Goal: Book appointment/travel/reservation

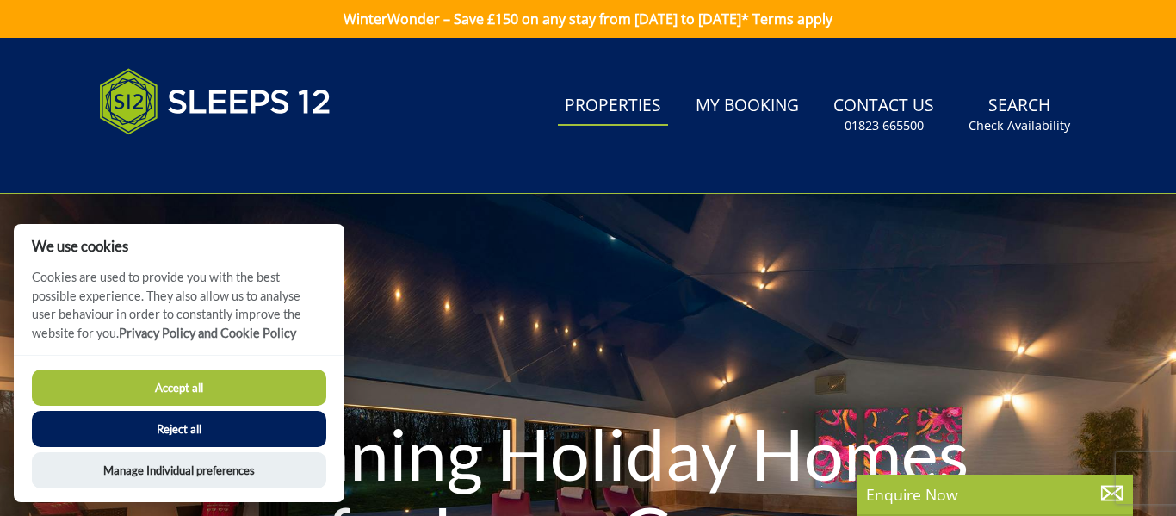
click at [610, 96] on link "Properties" at bounding box center [613, 106] width 110 height 39
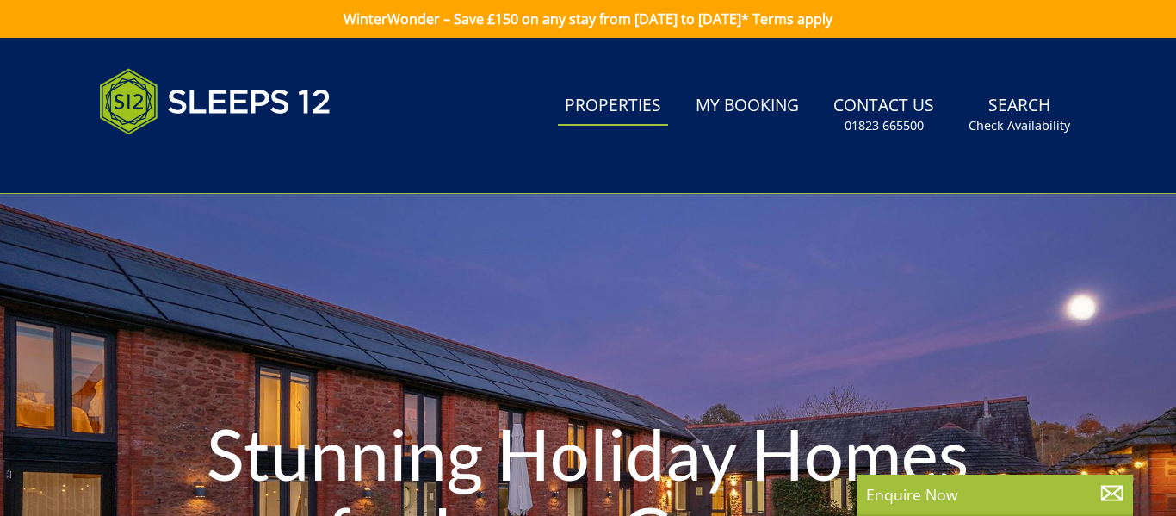
click at [195, 376] on div "Stunning Holiday Homes for Large Groups" at bounding box center [588, 495] width 1176 height 603
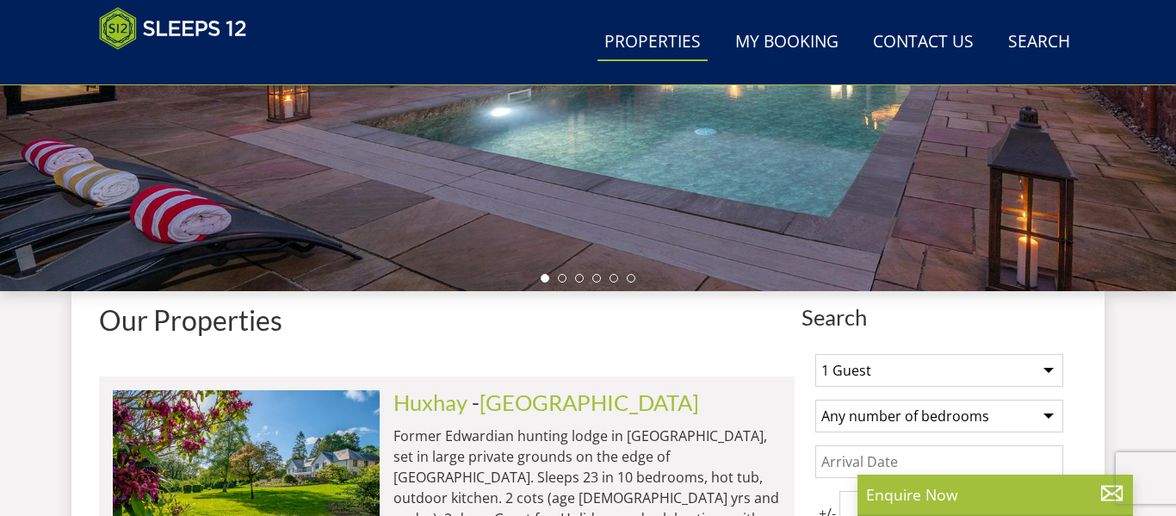
scroll to position [437, 0]
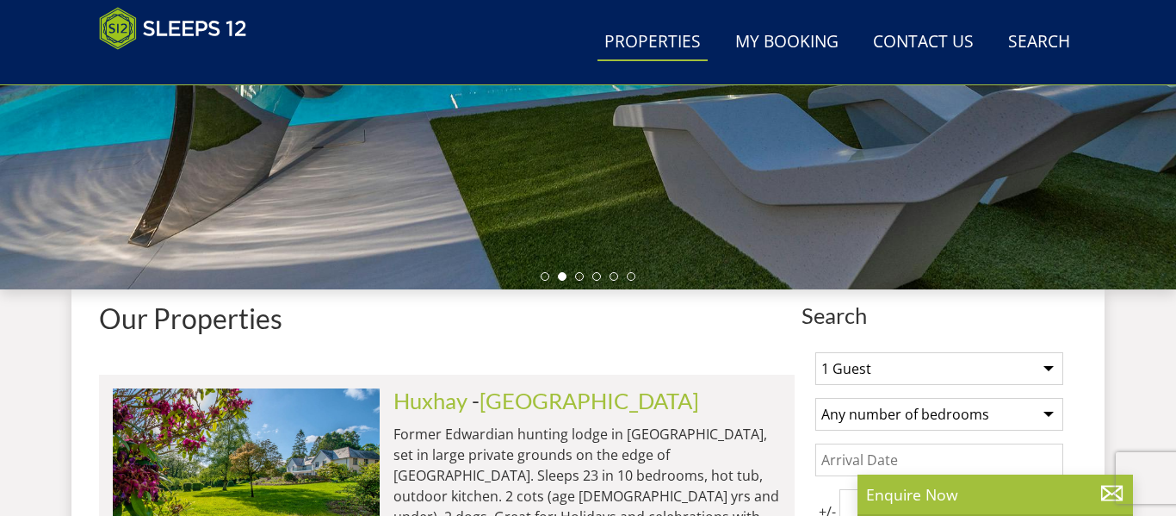
click at [1050, 366] on select "1 Guest 2 Guests 3 Guests 4 Guests 5 Guests 6 Guests 7 Guests 8 Guests 9 Guests…" at bounding box center [939, 368] width 248 height 33
select select "10"
click at [815, 352] on select "1 Guest 2 Guests 3 Guests 4 Guests 5 Guests 6 Guests 7 Guests 8 Guests 9 Guests…" at bounding box center [939, 368] width 248 height 33
click at [1050, 406] on select "Any number of bedrooms 4 Bedrooms 5 Bedrooms 6 Bedrooms 7 Bedrooms 8 Bedrooms 9…" at bounding box center [939, 414] width 248 height 33
select select "5"
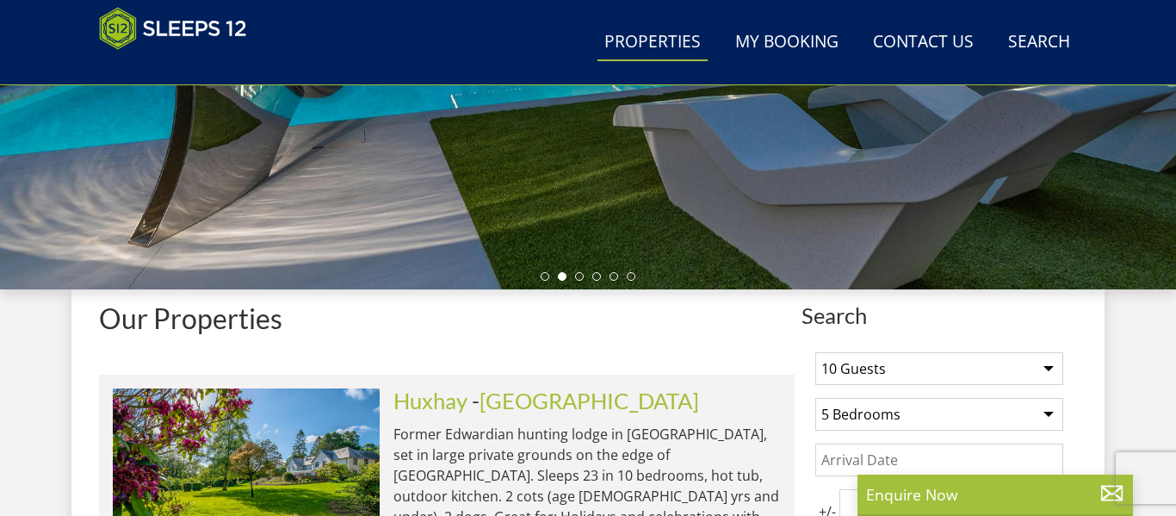
click at [815, 398] on select "Any number of bedrooms 4 Bedrooms 5 Bedrooms 6 Bedrooms 7 Bedrooms 8 Bedrooms 9…" at bounding box center [939, 414] width 248 height 33
click at [911, 458] on input "Date" at bounding box center [939, 459] width 248 height 33
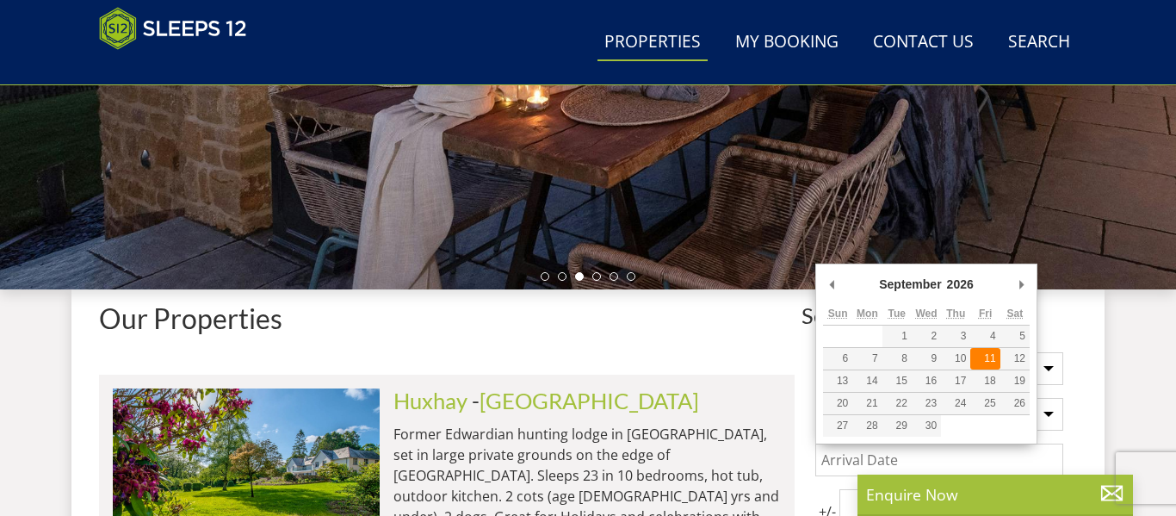
type input "[DATE]"
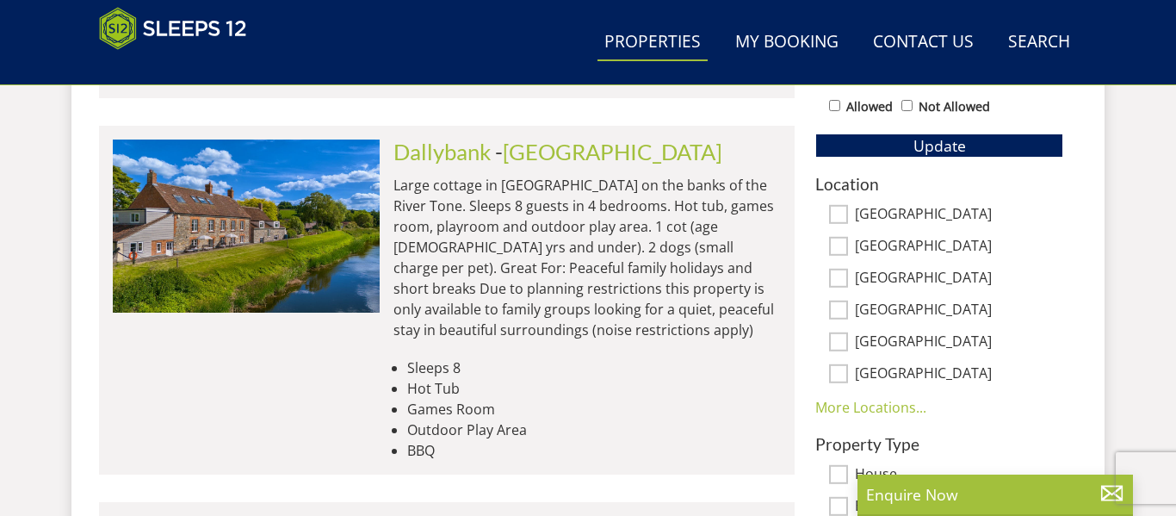
scroll to position [1034, 0]
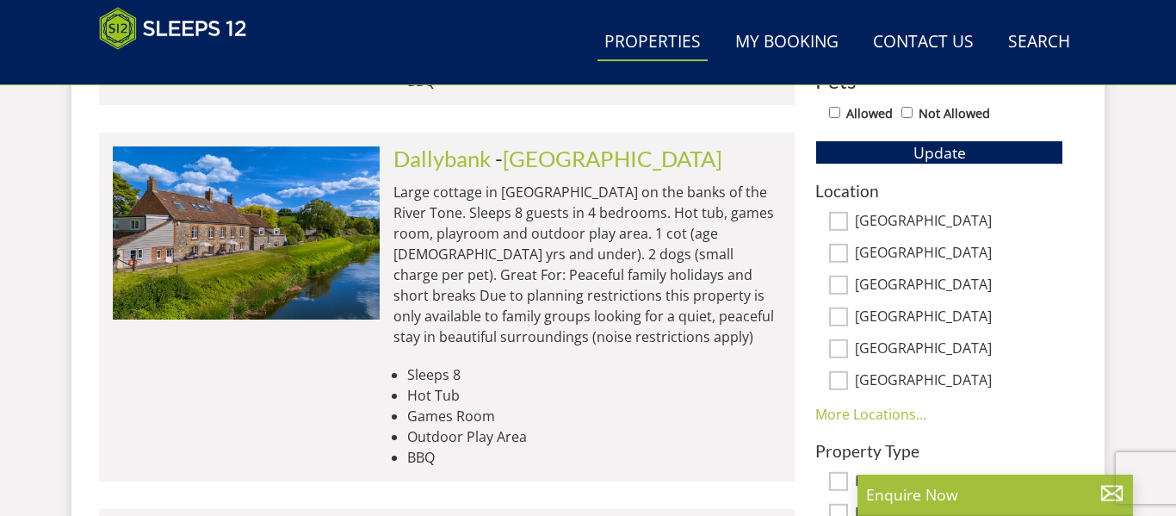
click at [833, 220] on input "[GEOGRAPHIC_DATA]" at bounding box center [838, 221] width 19 height 19
checkbox input "true"
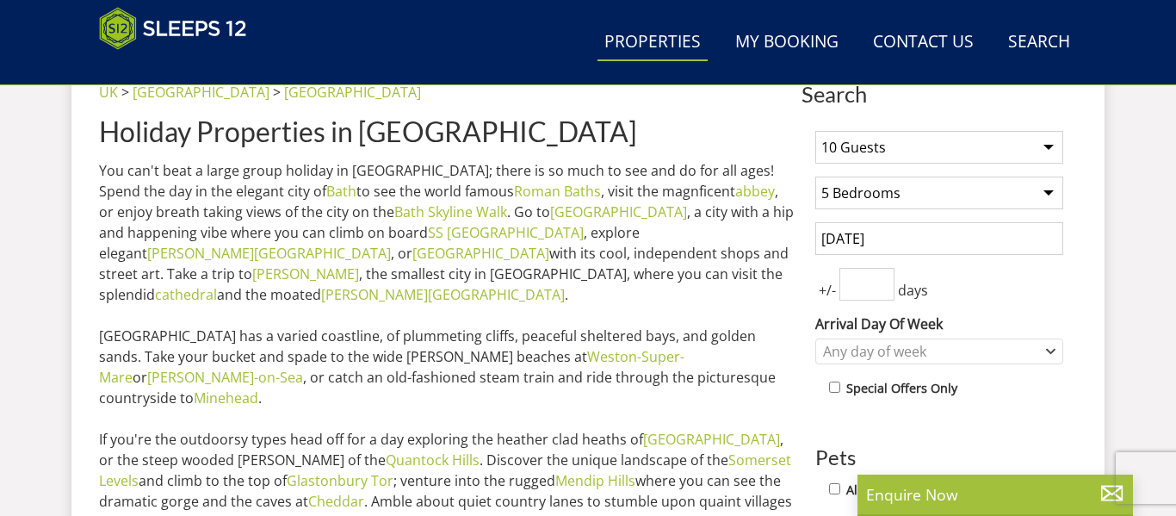
scroll to position [665, 0]
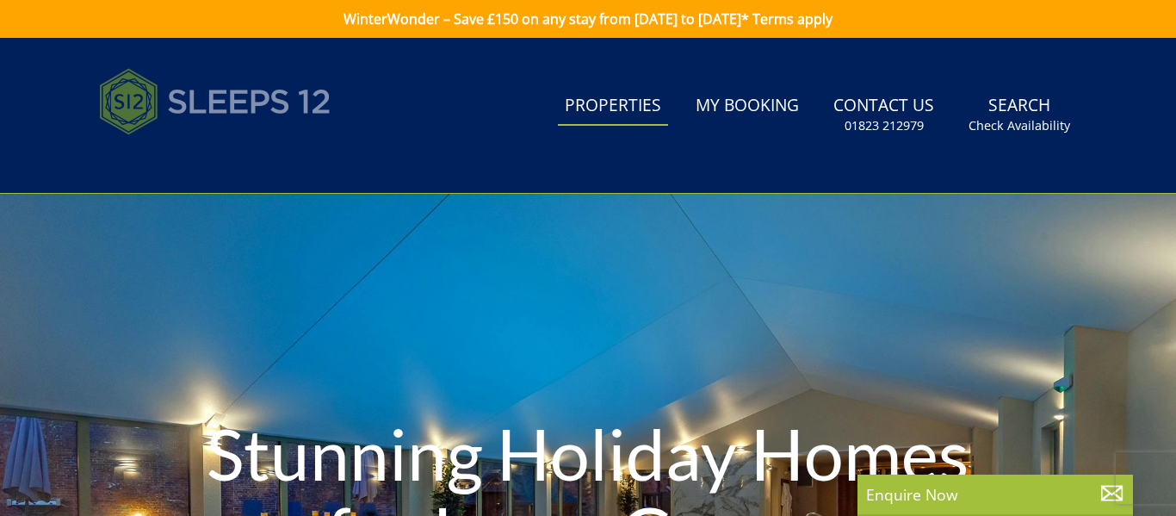
scroll to position [5, 0]
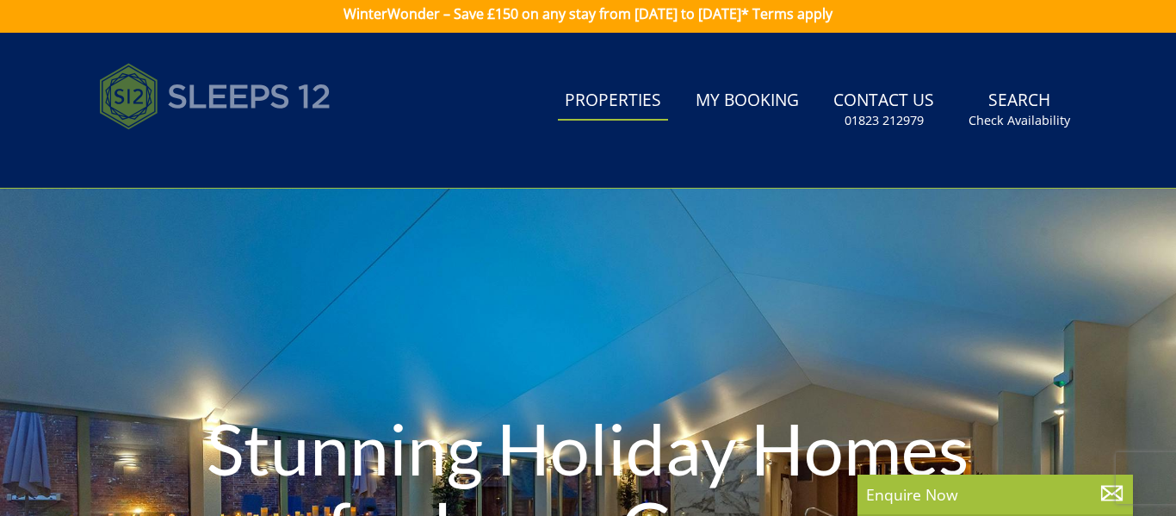
select select "10"
select select "5"
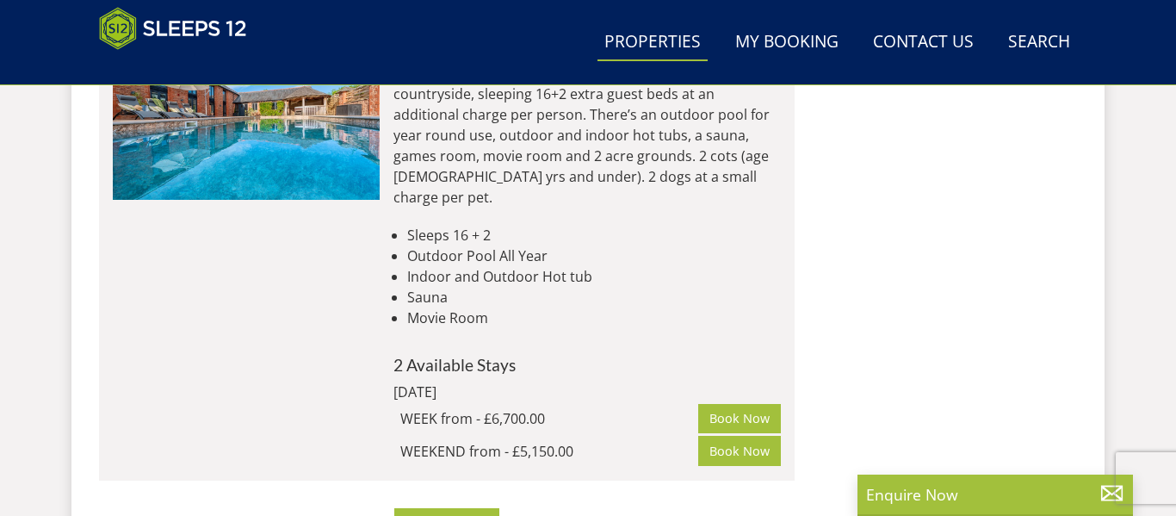
scroll to position [11223, 0]
